Goal: Contribute content

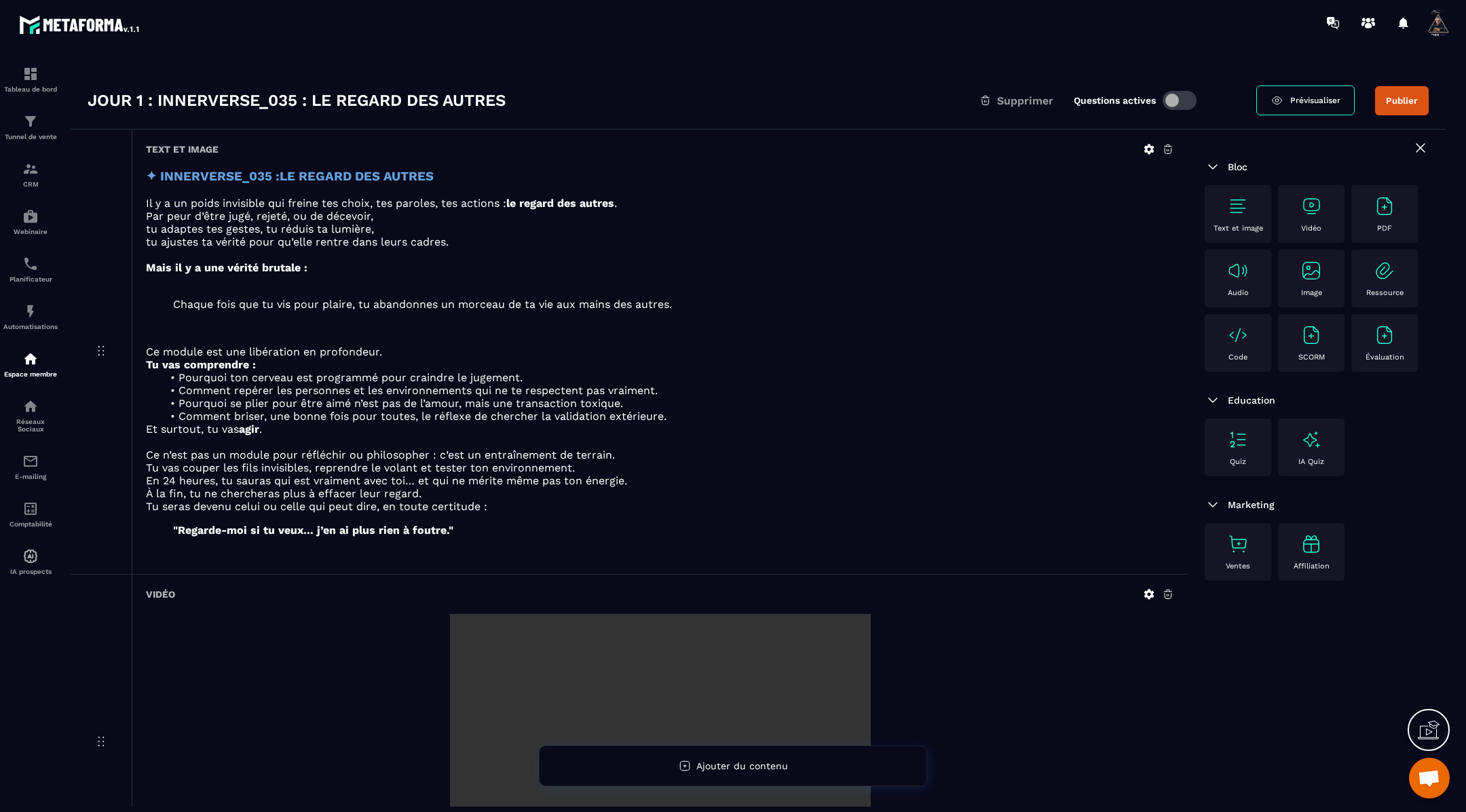
scroll to position [17, 0]
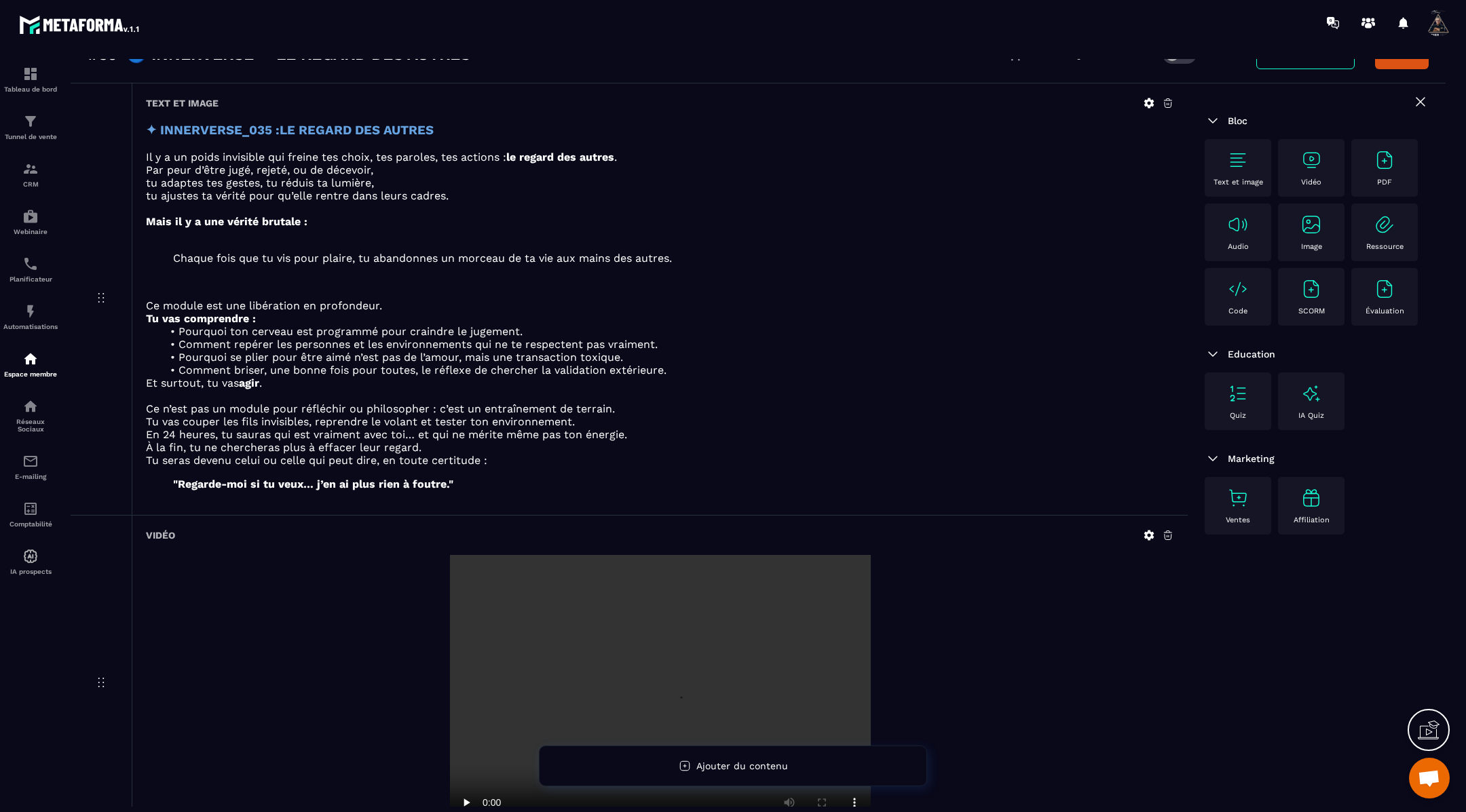
scroll to position [59, 0]
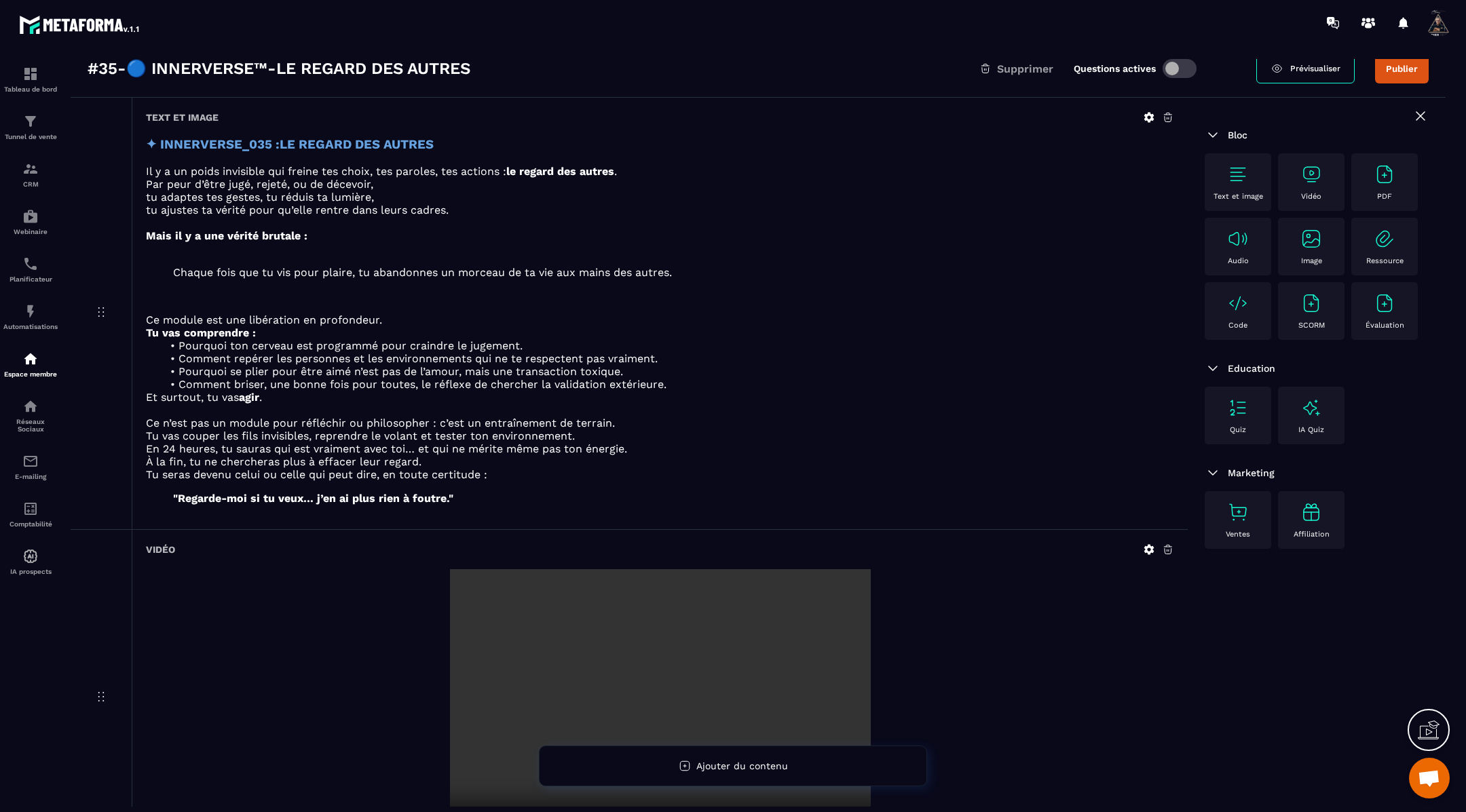
click at [1145, 545] on icon at bounding box center [1149, 549] width 10 height 10
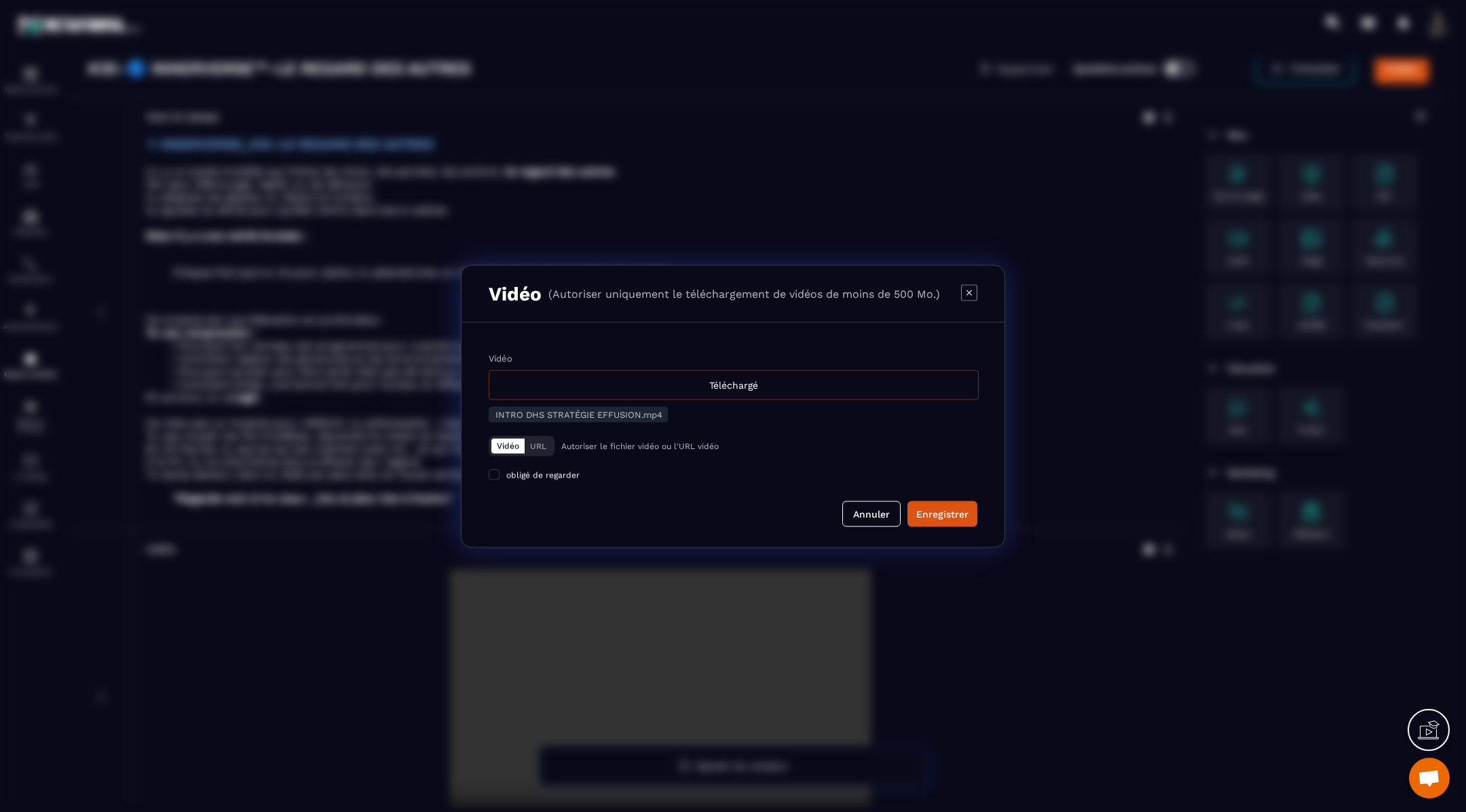
click at [752, 383] on div "Téléchargé" at bounding box center [733, 385] width 490 height 30
click at [0, 0] on input "Vidéo Téléchargé" at bounding box center [0, 0] width 0 height 0
click at [940, 514] on div "Enregistrer" at bounding box center [942, 513] width 52 height 14
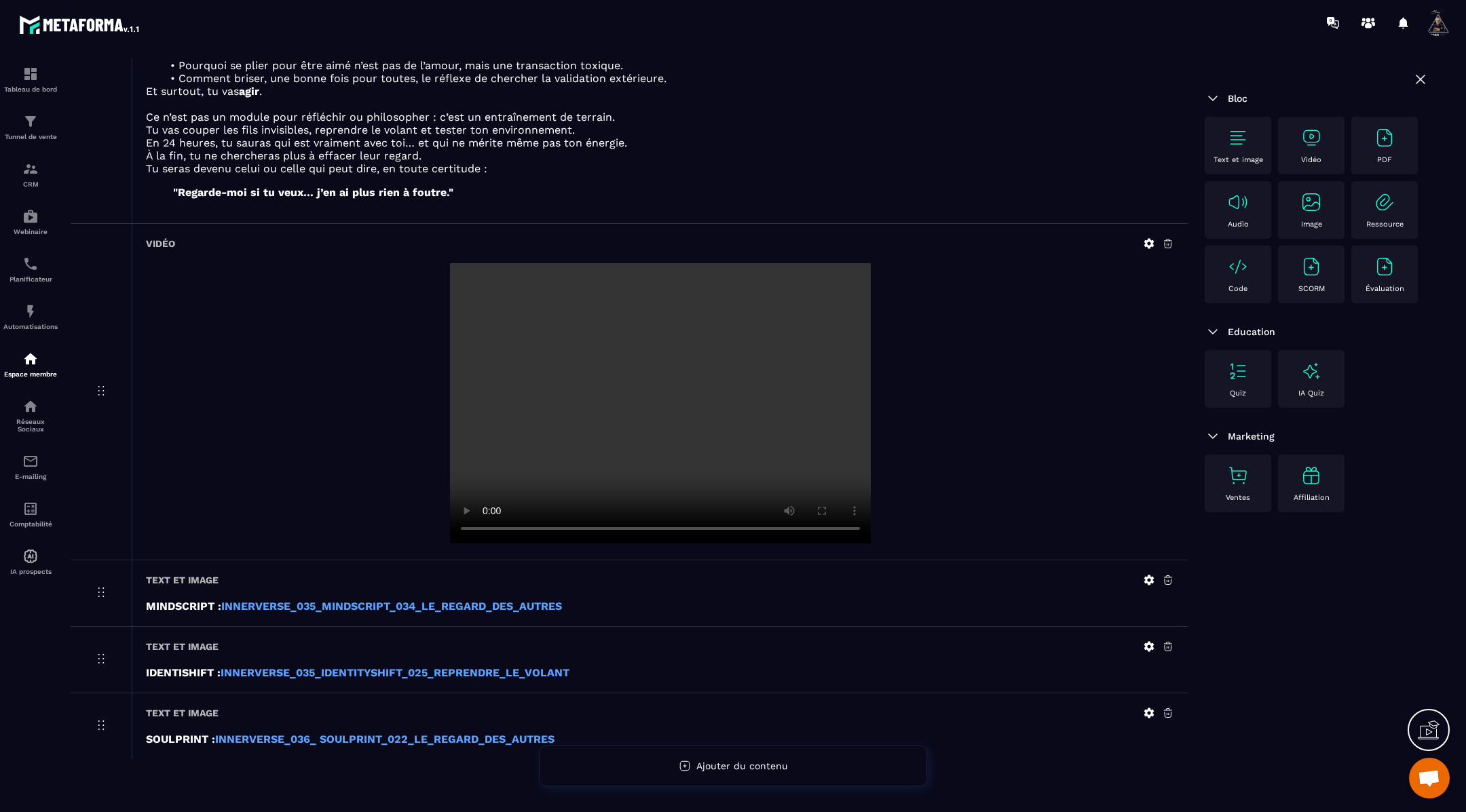
scroll to position [355, 0]
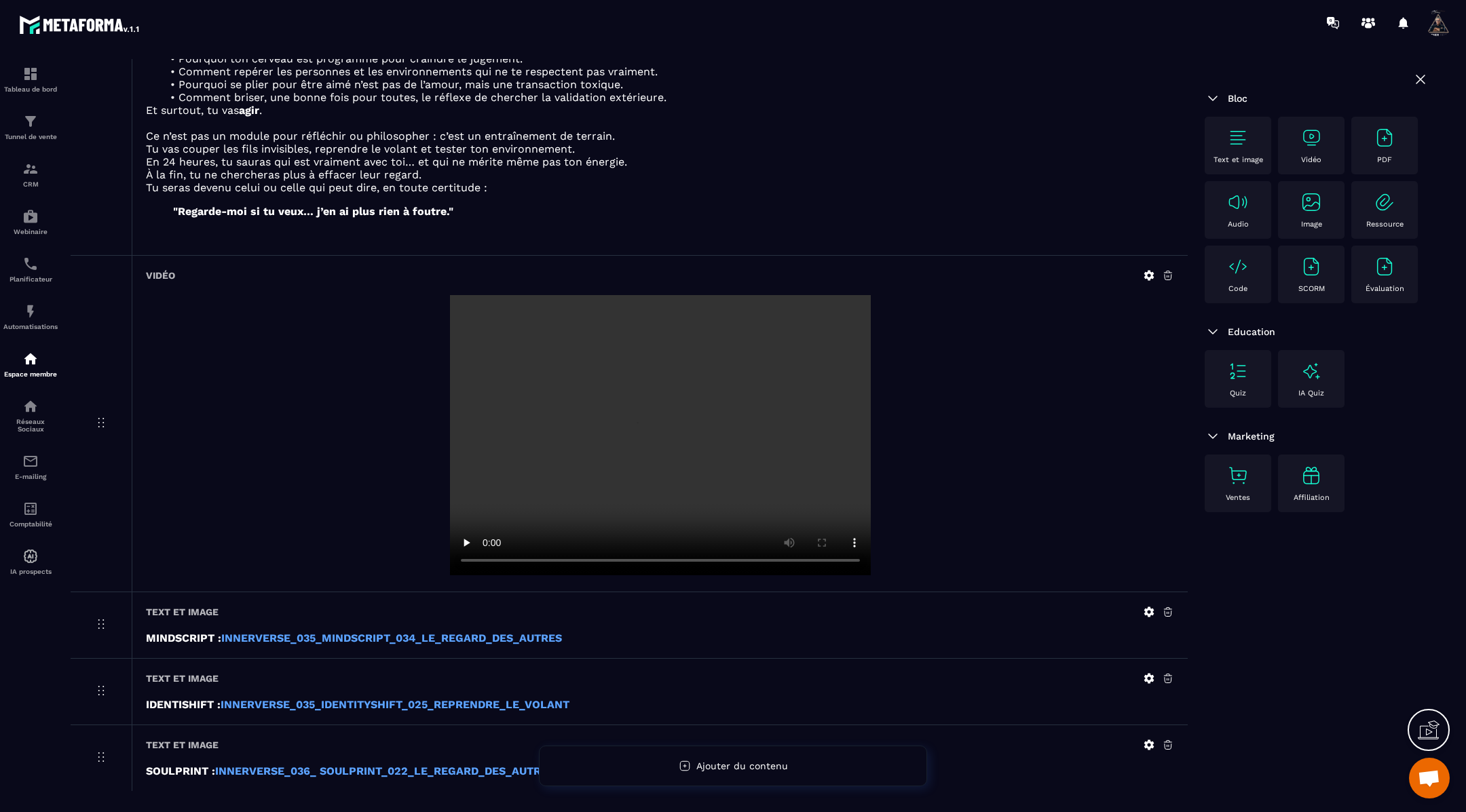
scroll to position [392, 0]
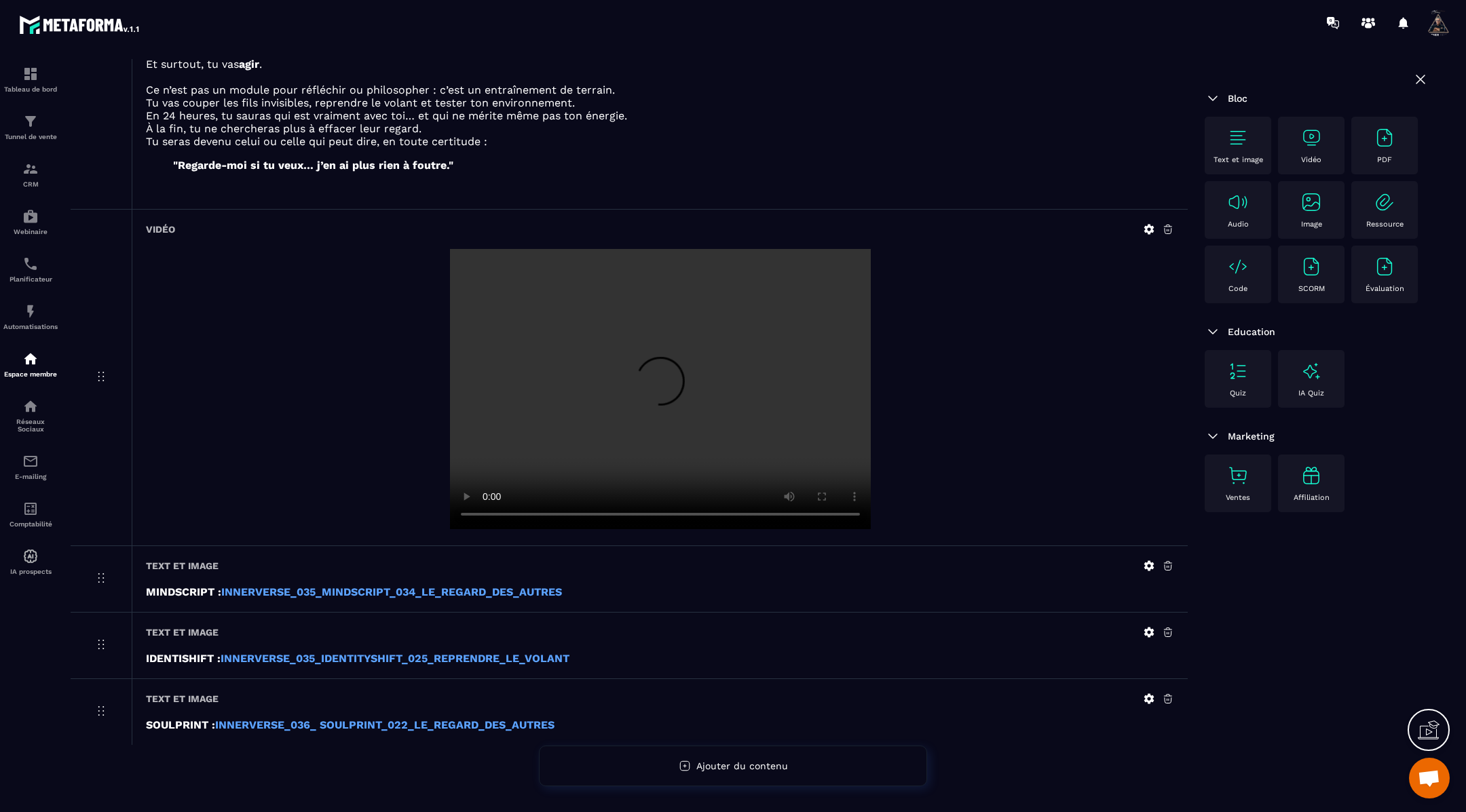
click at [1150, 224] on icon at bounding box center [1149, 229] width 12 height 12
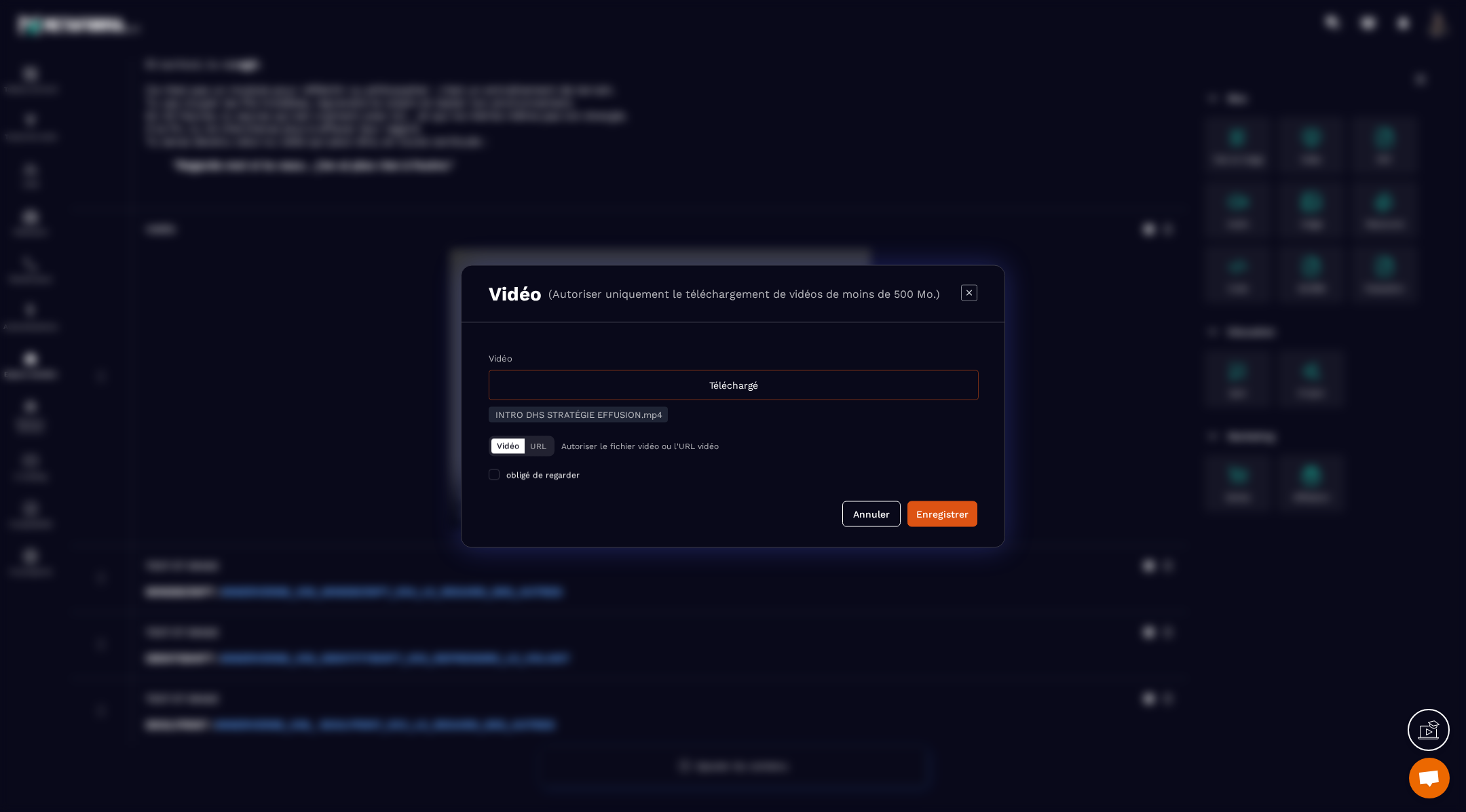
click at [882, 385] on div "Téléchargé" at bounding box center [733, 385] width 490 height 30
click at [0, 0] on input "Vidéo Téléchargé" at bounding box center [0, 0] width 0 height 0
click at [944, 518] on div "Enregistrer" at bounding box center [942, 513] width 52 height 14
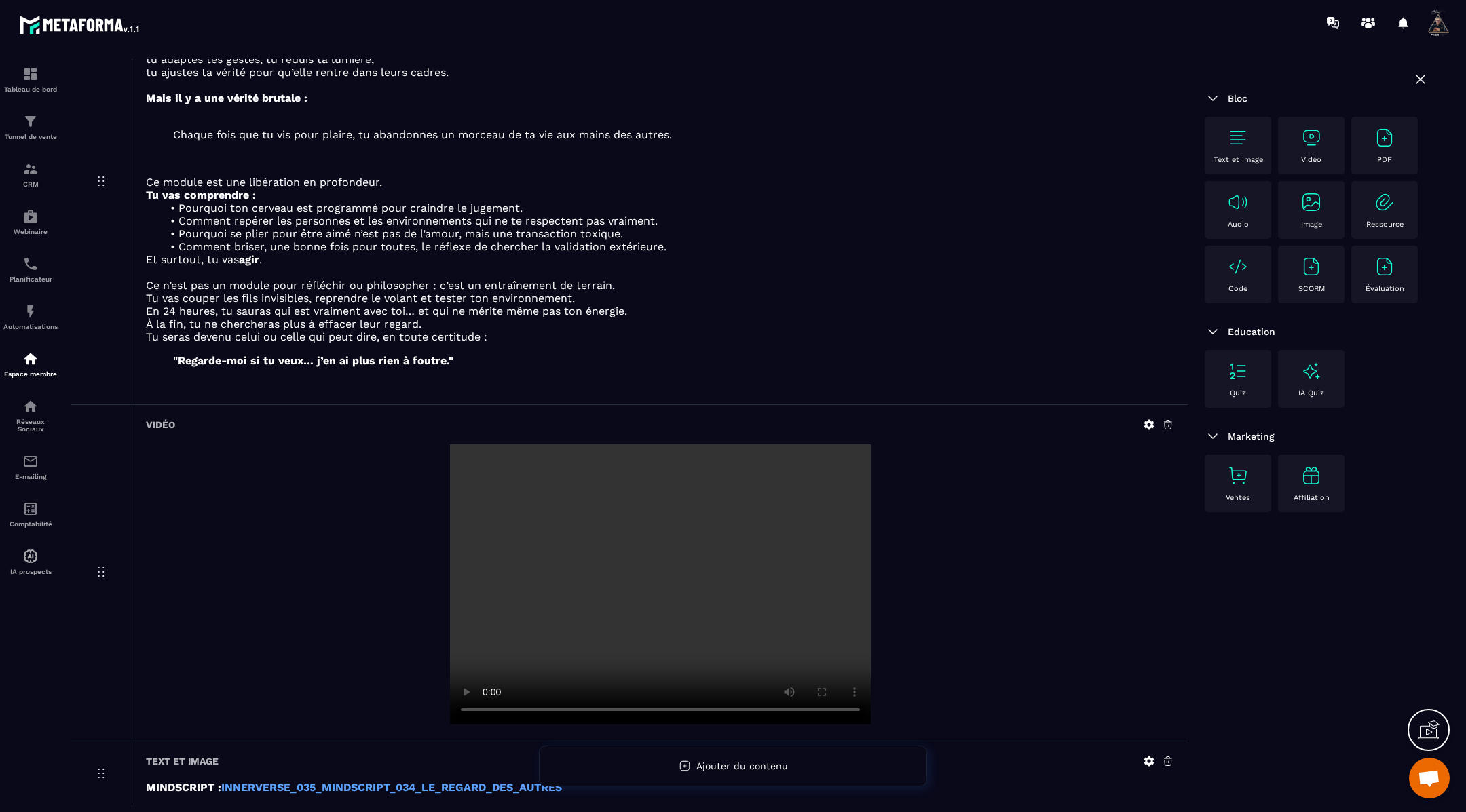
scroll to position [184, 0]
